Goal: Information Seeking & Learning: Understand process/instructions

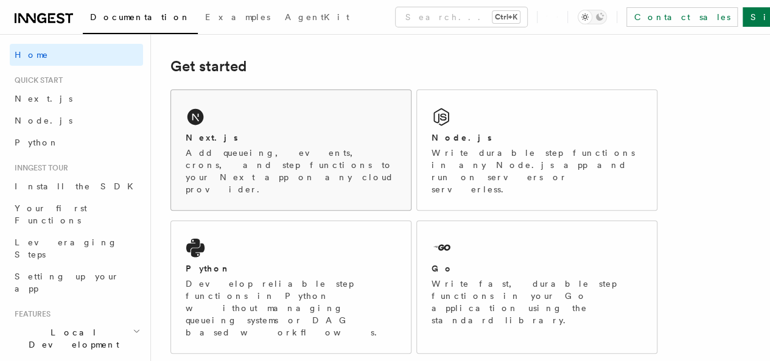
scroll to position [152, 0]
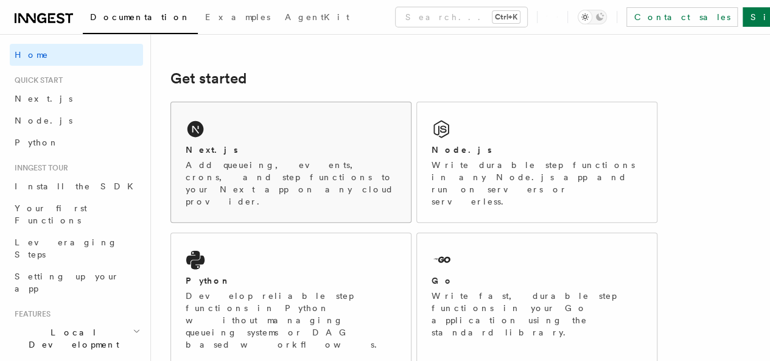
click at [264, 183] on p "Add queueing, events, crons, and step functions to your Next app on any cloud p…" at bounding box center [291, 183] width 211 height 49
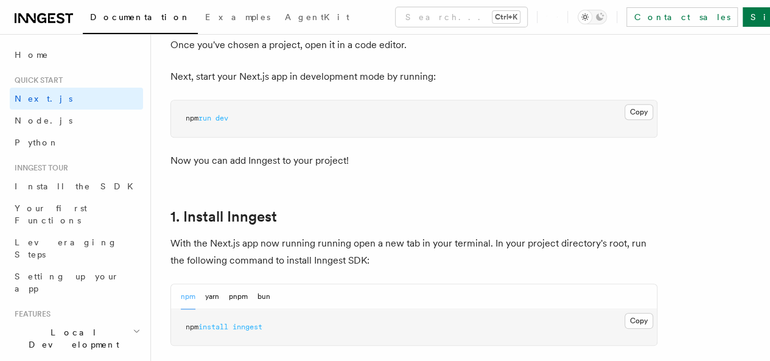
scroll to position [677, 0]
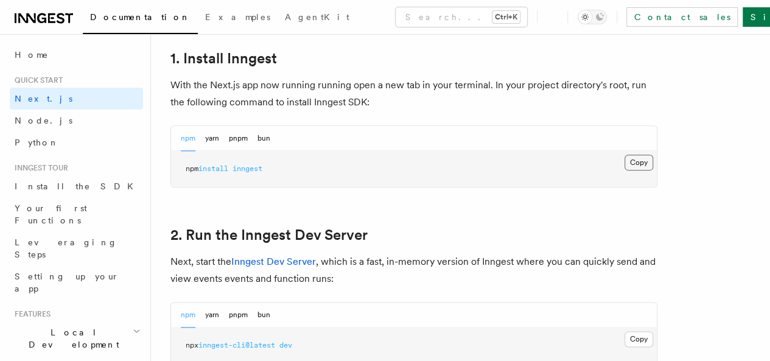
click at [624, 170] on button "Copy Copied" at bounding box center [638, 163] width 29 height 16
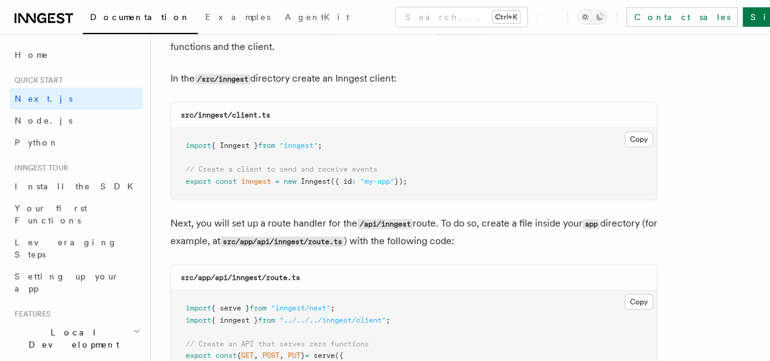
scroll to position [1541, 0]
click at [624, 132] on button "Copy Copied" at bounding box center [638, 140] width 29 height 16
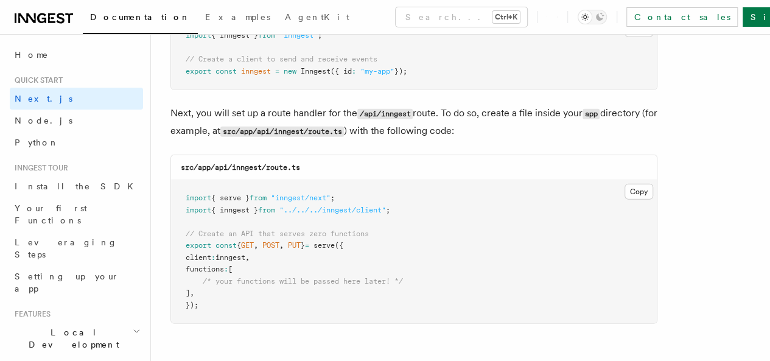
scroll to position [1681, 0]
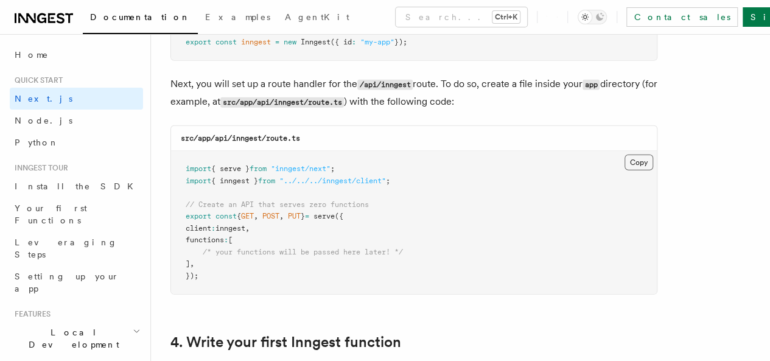
click at [624, 155] on button "Copy Copied" at bounding box center [638, 163] width 29 height 16
